Goal: Task Accomplishment & Management: Use online tool/utility

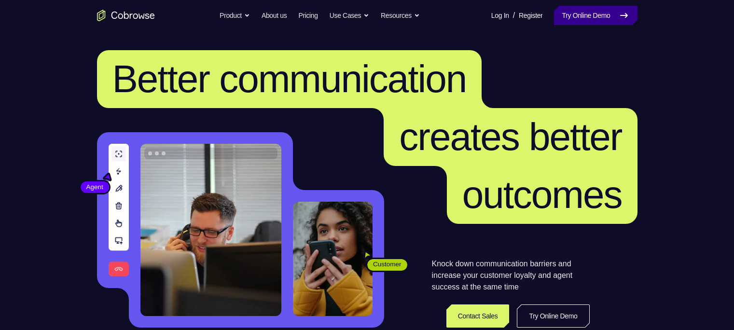
click at [610, 12] on link "Try Online Demo" at bounding box center [595, 15] width 83 height 19
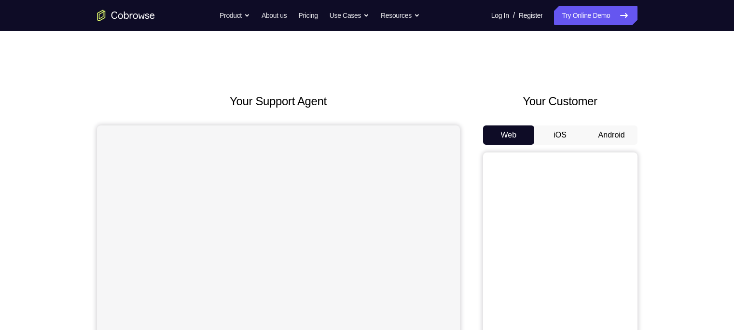
click at [599, 133] on button "Android" at bounding box center [612, 134] width 52 height 19
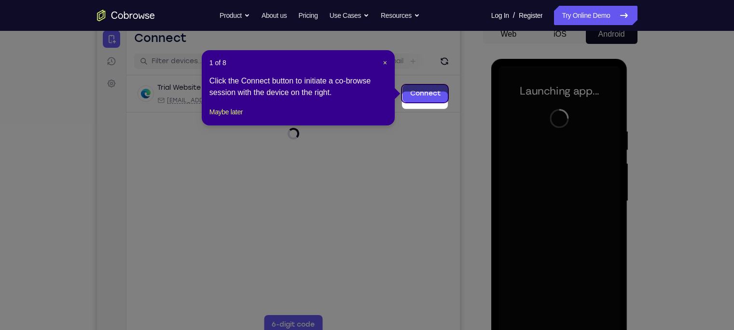
scroll to position [94, 0]
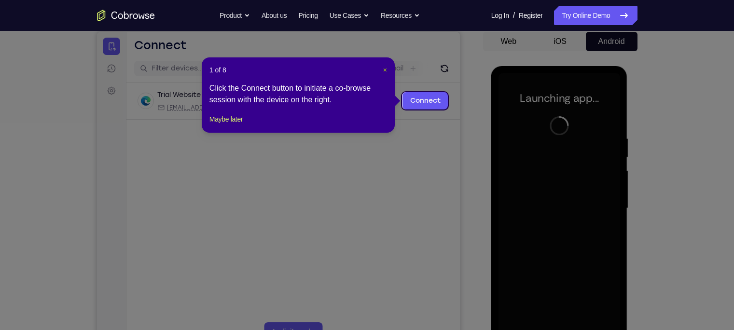
click at [383, 71] on span "×" at bounding box center [385, 70] width 4 height 8
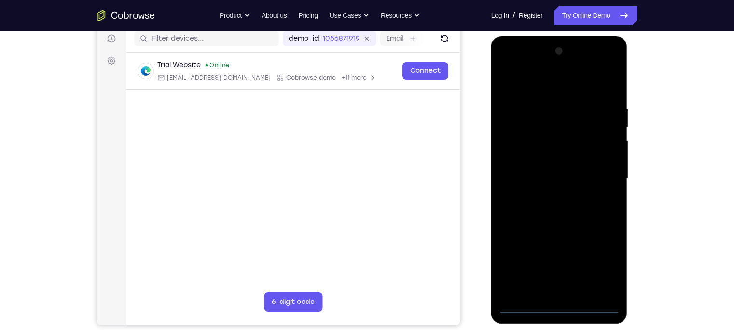
scroll to position [124, 0]
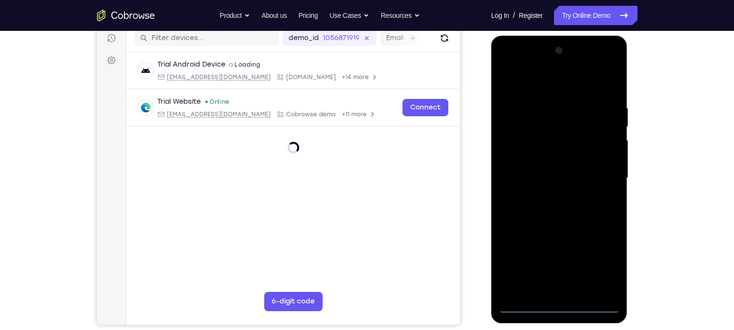
click at [558, 305] on div at bounding box center [560, 178] width 122 height 270
click at [600, 250] on div at bounding box center [560, 178] width 122 height 270
click at [605, 265] on div at bounding box center [560, 178] width 122 height 270
click at [531, 79] on div at bounding box center [560, 178] width 122 height 270
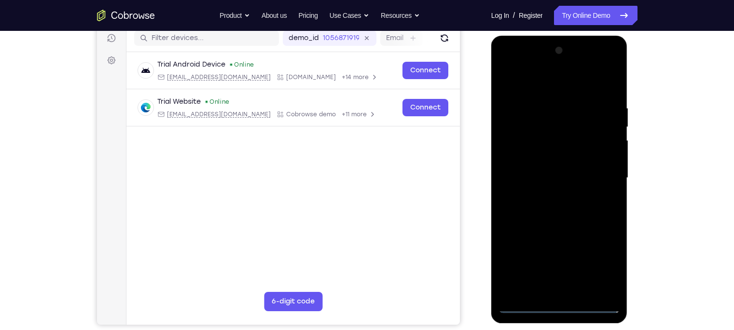
click at [596, 172] on div at bounding box center [560, 178] width 122 height 270
click at [553, 193] on div at bounding box center [560, 178] width 122 height 270
click at [546, 163] on div at bounding box center [560, 178] width 122 height 270
click at [544, 152] on div at bounding box center [560, 178] width 122 height 270
click at [550, 177] on div at bounding box center [560, 178] width 122 height 270
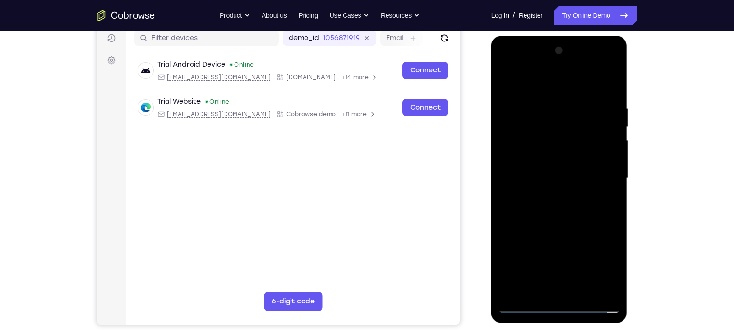
click at [555, 214] on div at bounding box center [560, 178] width 122 height 270
click at [555, 208] on div at bounding box center [560, 178] width 122 height 270
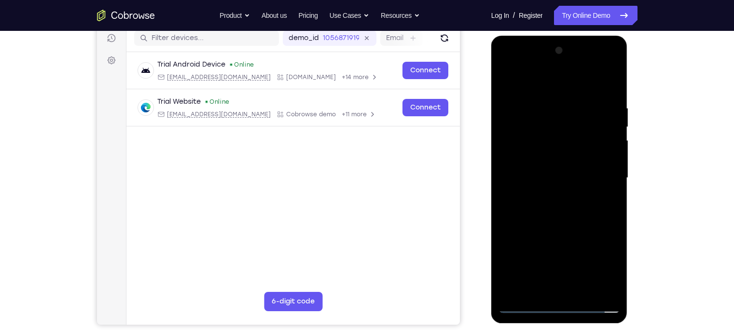
click at [555, 208] on div at bounding box center [560, 178] width 122 height 270
click at [606, 192] on div at bounding box center [560, 178] width 122 height 270
click at [586, 180] on div at bounding box center [560, 178] width 122 height 270
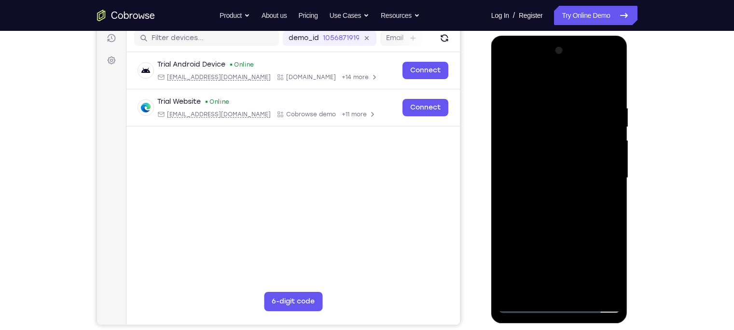
click at [589, 205] on div at bounding box center [560, 178] width 122 height 270
click at [585, 208] on div at bounding box center [560, 178] width 122 height 270
click at [573, 208] on div at bounding box center [560, 178] width 122 height 270
click at [571, 224] on div at bounding box center [560, 178] width 122 height 270
click at [538, 133] on div at bounding box center [560, 178] width 122 height 270
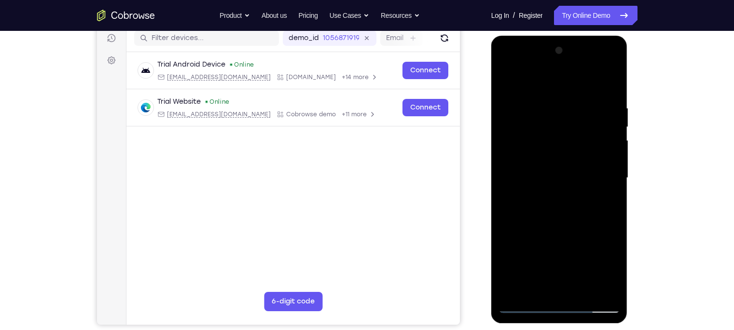
click at [541, 155] on div at bounding box center [560, 178] width 122 height 270
click at [574, 145] on div at bounding box center [560, 178] width 122 height 270
click at [573, 214] on div at bounding box center [560, 178] width 122 height 270
click at [612, 77] on div at bounding box center [560, 178] width 122 height 270
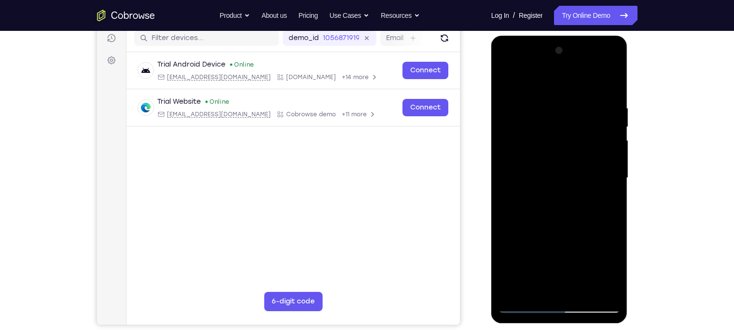
click at [508, 82] on div at bounding box center [560, 178] width 122 height 270
click at [548, 98] on div at bounding box center [560, 178] width 122 height 270
click at [593, 137] on div at bounding box center [560, 178] width 122 height 270
click at [597, 149] on div at bounding box center [560, 178] width 122 height 270
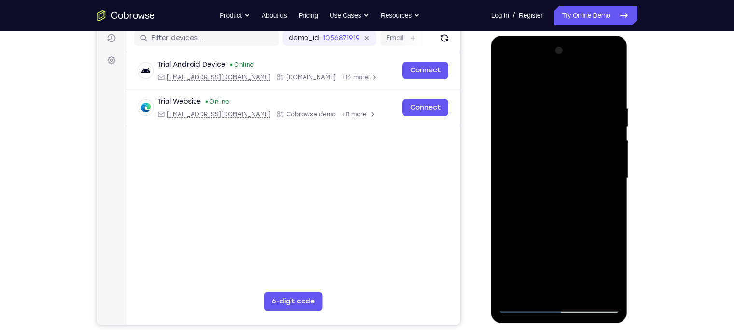
click at [597, 149] on div at bounding box center [560, 178] width 122 height 270
click at [611, 84] on div at bounding box center [560, 178] width 122 height 270
drag, startPoint x: 607, startPoint y: 144, endPoint x: 603, endPoint y: 115, distance: 29.2
click at [603, 115] on div at bounding box center [560, 178] width 122 height 270
click at [609, 144] on div at bounding box center [560, 178] width 122 height 270
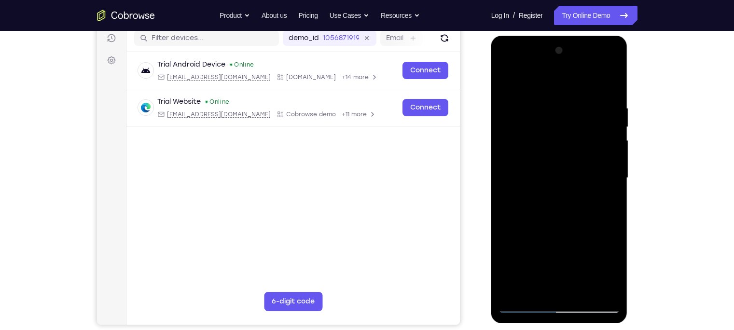
drag, startPoint x: 585, startPoint y: 213, endPoint x: 570, endPoint y: 126, distance: 88.2
click at [570, 126] on div at bounding box center [560, 178] width 122 height 270
drag, startPoint x: 580, startPoint y: 196, endPoint x: 567, endPoint y: 102, distance: 94.5
click at [567, 102] on div at bounding box center [560, 178] width 122 height 270
drag, startPoint x: 569, startPoint y: 170, endPoint x: 558, endPoint y: 58, distance: 112.0
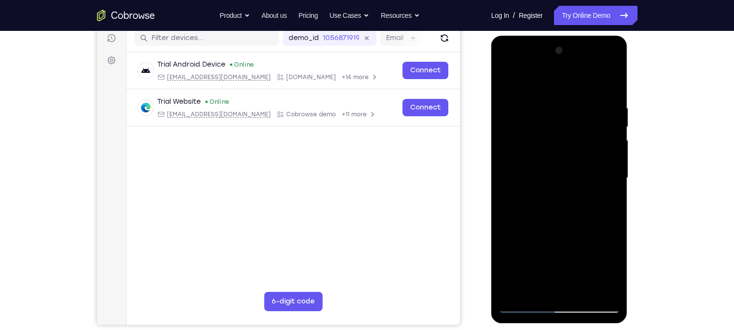
click at [558, 58] on div at bounding box center [560, 178] width 122 height 270
click at [611, 211] on div at bounding box center [560, 178] width 122 height 270
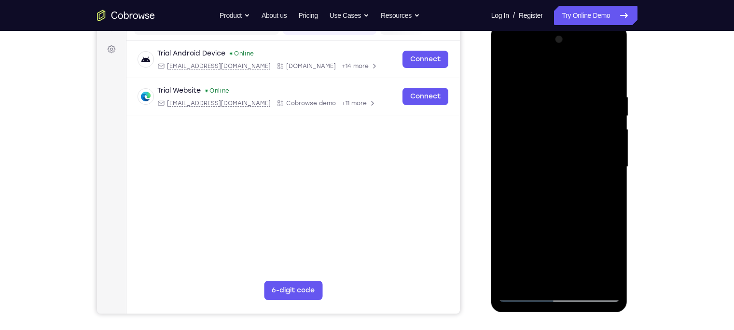
scroll to position [139, 0]
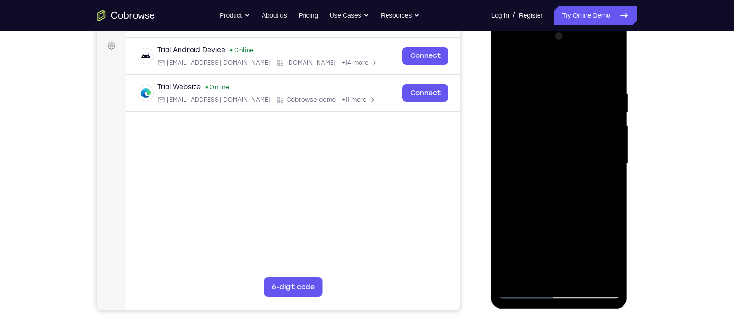
drag, startPoint x: 565, startPoint y: 143, endPoint x: 556, endPoint y: 46, distance: 97.4
click at [556, 46] on div at bounding box center [560, 163] width 122 height 270
drag, startPoint x: 583, startPoint y: 203, endPoint x: 580, endPoint y: 213, distance: 10.8
click at [580, 213] on div at bounding box center [560, 163] width 122 height 270
click at [612, 121] on div at bounding box center [560, 163] width 122 height 270
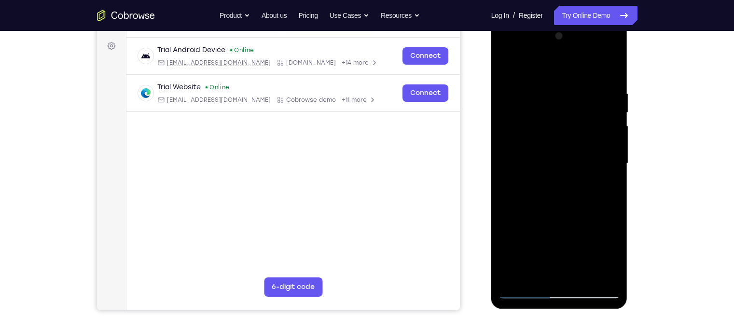
click at [612, 121] on div at bounding box center [560, 163] width 122 height 270
drag, startPoint x: 583, startPoint y: 226, endPoint x: 564, endPoint y: 112, distance: 115.9
click at [564, 112] on div at bounding box center [560, 163] width 122 height 270
click at [612, 217] on div at bounding box center [560, 163] width 122 height 270
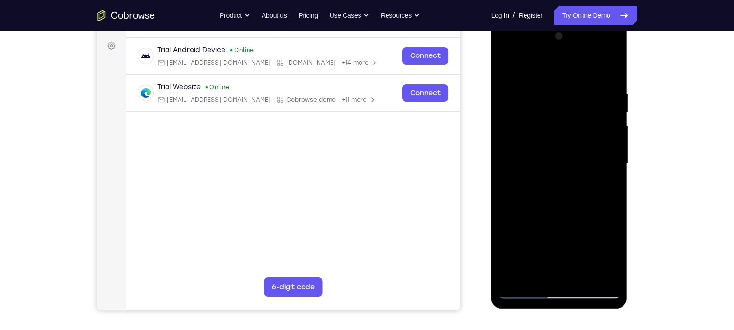
click at [612, 217] on div at bounding box center [560, 163] width 122 height 270
drag, startPoint x: 612, startPoint y: 217, endPoint x: 610, endPoint y: 183, distance: 34.3
click at [610, 183] on div at bounding box center [560, 163] width 122 height 270
drag, startPoint x: 590, startPoint y: 192, endPoint x: 579, endPoint y: 116, distance: 77.1
click at [579, 116] on div at bounding box center [560, 163] width 122 height 270
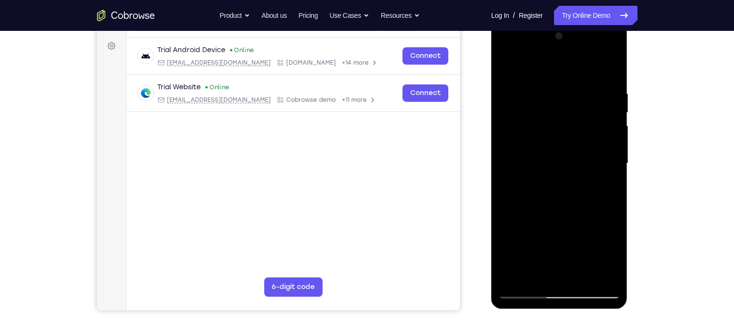
drag, startPoint x: 579, startPoint y: 116, endPoint x: 567, endPoint y: 55, distance: 62.4
click at [567, 55] on div at bounding box center [560, 163] width 122 height 270
click at [611, 131] on div at bounding box center [560, 163] width 122 height 270
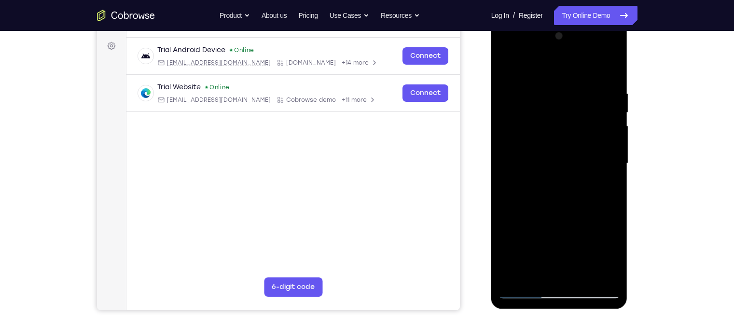
click at [611, 131] on div at bounding box center [560, 163] width 122 height 270
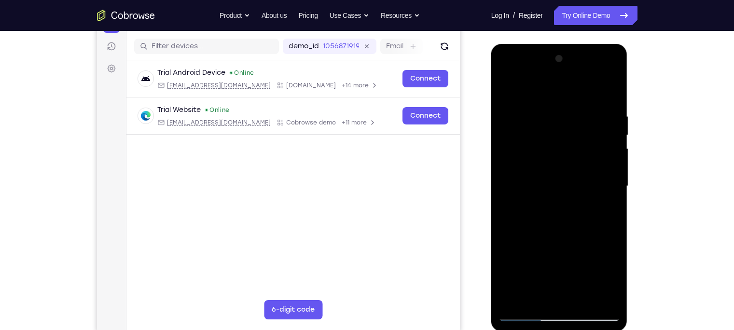
scroll to position [113, 0]
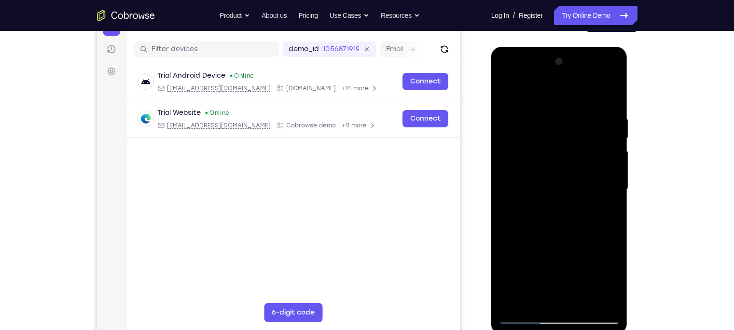
drag, startPoint x: 576, startPoint y: 186, endPoint x: 583, endPoint y: 208, distance: 23.8
click at [583, 208] on div at bounding box center [560, 189] width 122 height 270
click at [611, 201] on div at bounding box center [560, 189] width 122 height 270
click at [529, 117] on div at bounding box center [560, 189] width 122 height 270
drag, startPoint x: 573, startPoint y: 112, endPoint x: 570, endPoint y: 183, distance: 71.0
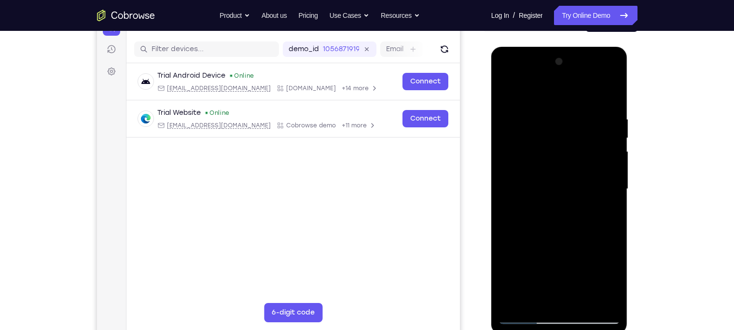
click at [570, 183] on div at bounding box center [560, 189] width 122 height 270
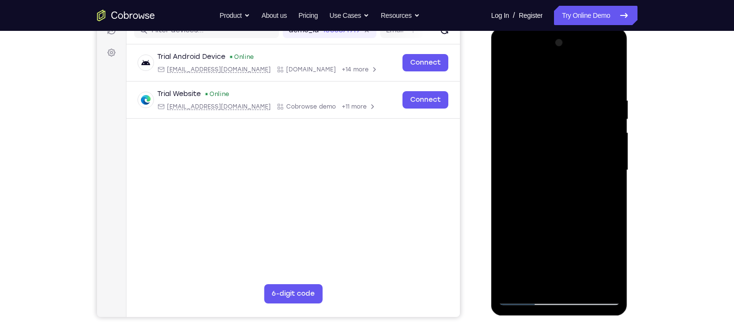
scroll to position [132, 0]
drag, startPoint x: 558, startPoint y: 205, endPoint x: 552, endPoint y: 133, distance: 72.1
click at [552, 133] on div at bounding box center [560, 170] width 122 height 270
click at [532, 228] on div at bounding box center [560, 170] width 122 height 270
drag, startPoint x: 546, startPoint y: 225, endPoint x: 540, endPoint y: 115, distance: 110.7
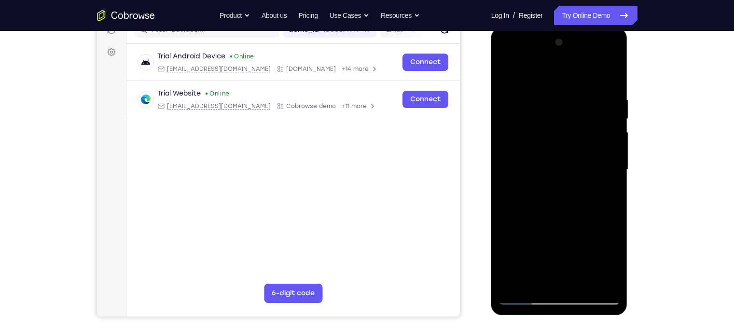
click at [540, 115] on div at bounding box center [560, 170] width 122 height 270
drag, startPoint x: 554, startPoint y: 222, endPoint x: 557, endPoint y: 126, distance: 95.6
click at [557, 126] on div at bounding box center [560, 170] width 122 height 270
click at [506, 70] on div at bounding box center [560, 170] width 122 height 270
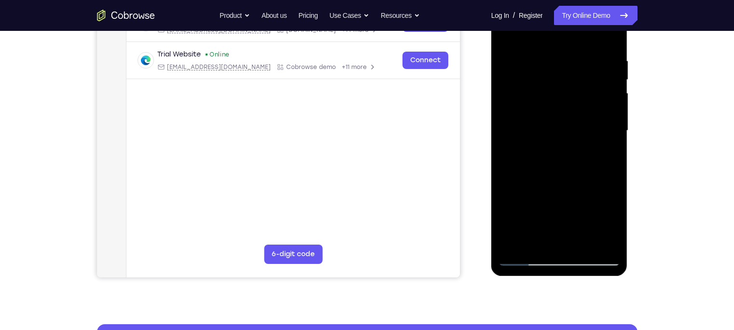
scroll to position [162, 0]
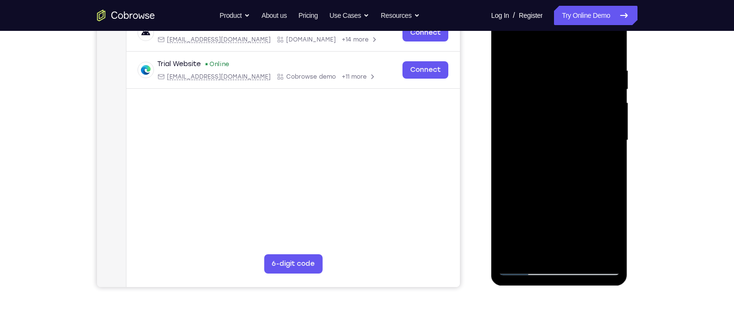
drag, startPoint x: 581, startPoint y: 206, endPoint x: 577, endPoint y: 111, distance: 95.7
click at [577, 111] on div at bounding box center [560, 140] width 122 height 270
drag, startPoint x: 582, startPoint y: 180, endPoint x: 577, endPoint y: 91, distance: 88.9
click at [577, 91] on div at bounding box center [560, 140] width 122 height 270
click at [563, 190] on div at bounding box center [560, 140] width 122 height 270
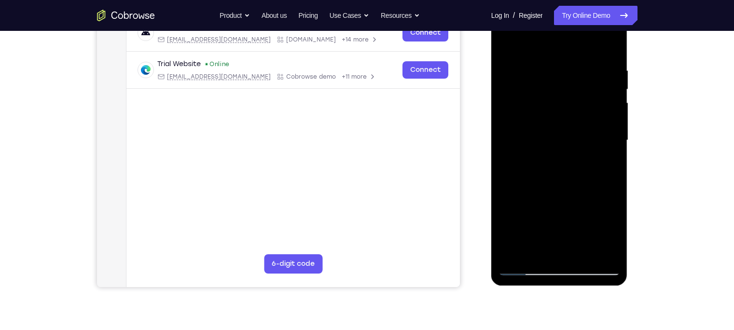
click at [610, 92] on div at bounding box center [560, 140] width 122 height 270
drag, startPoint x: 593, startPoint y: 210, endPoint x: 587, endPoint y: 138, distance: 73.1
click at [587, 138] on div at bounding box center [560, 140] width 122 height 270
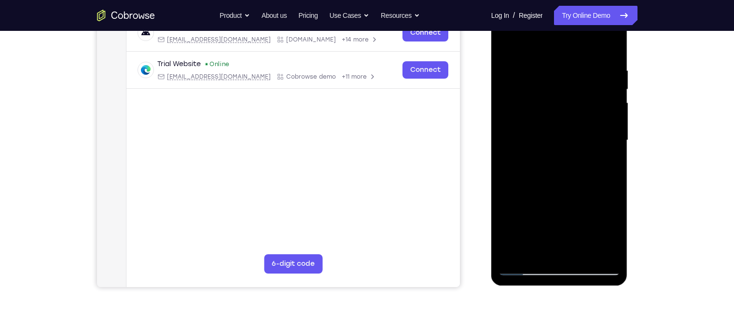
click at [507, 44] on div at bounding box center [560, 140] width 122 height 270
click at [594, 216] on div at bounding box center [560, 140] width 122 height 270
click at [614, 252] on div at bounding box center [560, 140] width 122 height 270
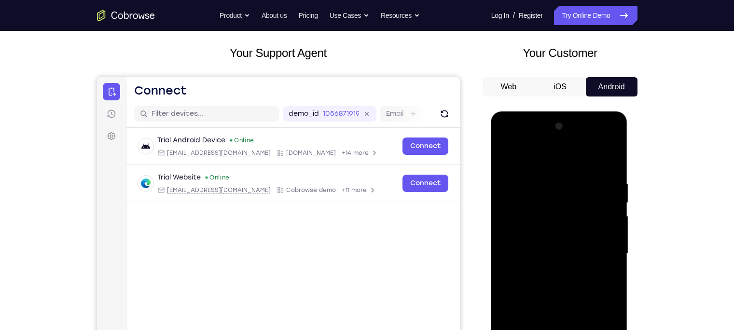
scroll to position [49, 0]
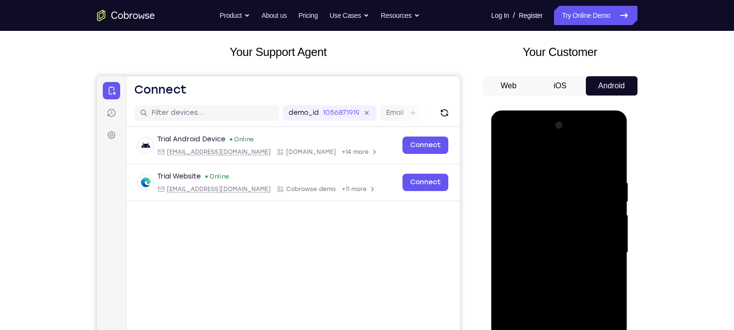
click at [509, 153] on div at bounding box center [560, 253] width 122 height 270
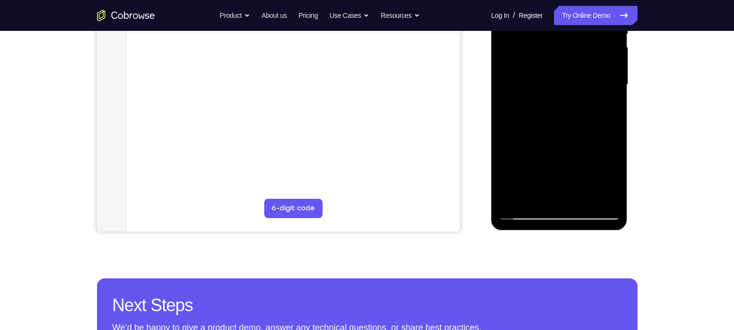
scroll to position [212, 0]
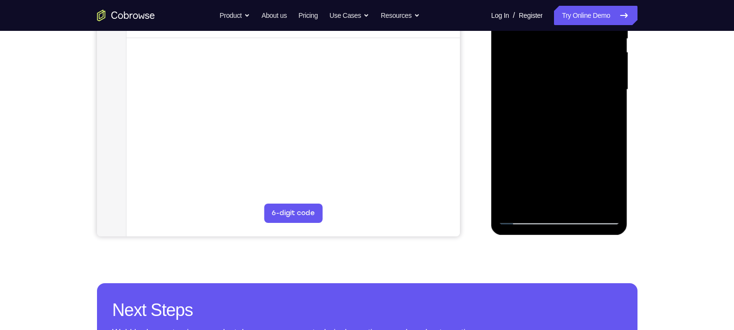
click at [587, 209] on div at bounding box center [560, 90] width 122 height 270
click at [583, 204] on div at bounding box center [560, 90] width 122 height 270
click at [554, 141] on div at bounding box center [560, 90] width 122 height 270
click at [541, 78] on div at bounding box center [560, 90] width 122 height 270
click at [527, 175] on div at bounding box center [560, 90] width 122 height 270
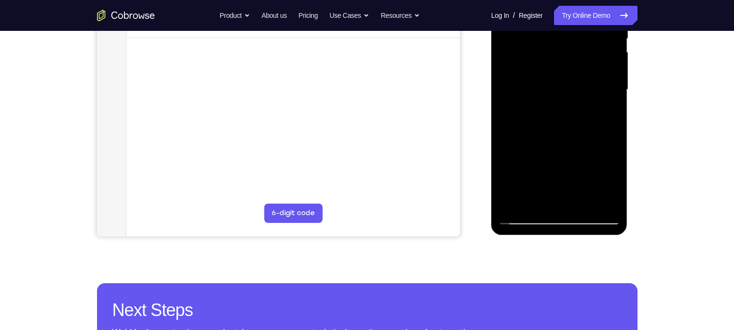
click at [537, 181] on div at bounding box center [560, 90] width 122 height 270
click at [534, 166] on div at bounding box center [560, 90] width 122 height 270
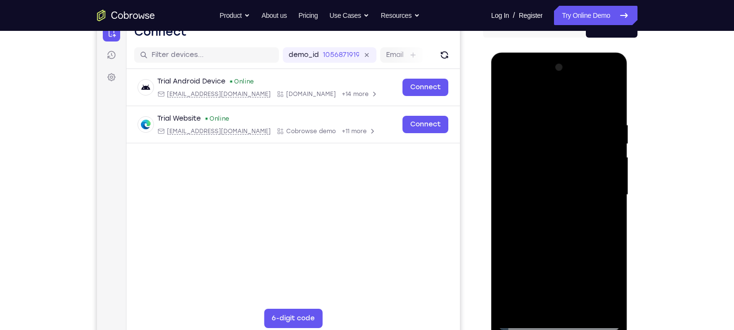
scroll to position [108, 0]
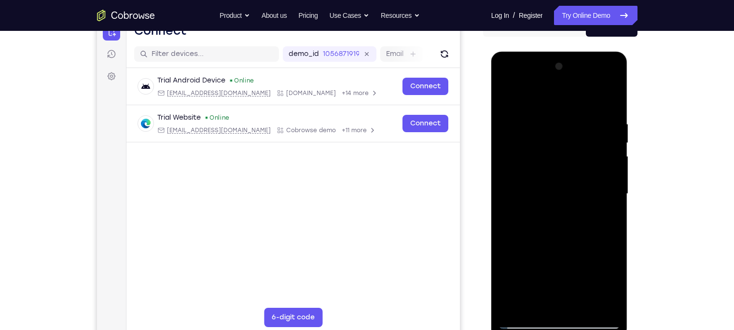
click at [509, 94] on div at bounding box center [560, 194] width 122 height 270
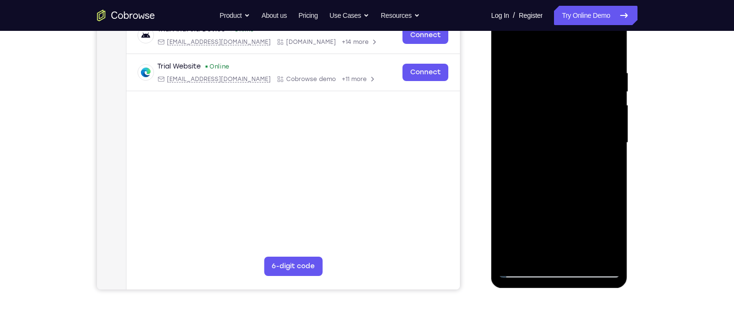
scroll to position [159, 0]
drag, startPoint x: 583, startPoint y: 213, endPoint x: 582, endPoint y: 107, distance: 106.2
click at [582, 107] on div at bounding box center [560, 143] width 122 height 270
drag, startPoint x: 575, startPoint y: 184, endPoint x: 574, endPoint y: 130, distance: 53.6
click at [574, 130] on div at bounding box center [560, 143] width 122 height 270
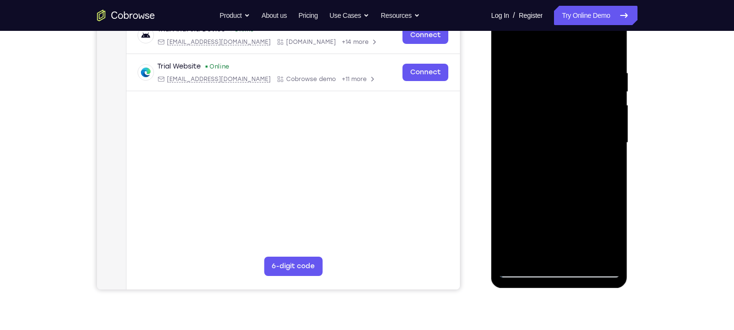
click at [520, 267] on div at bounding box center [560, 143] width 122 height 270
click at [523, 269] on div at bounding box center [560, 143] width 122 height 270
click at [524, 265] on div at bounding box center [560, 143] width 122 height 270
